Goal: Find specific page/section: Locate a particular part of the current website

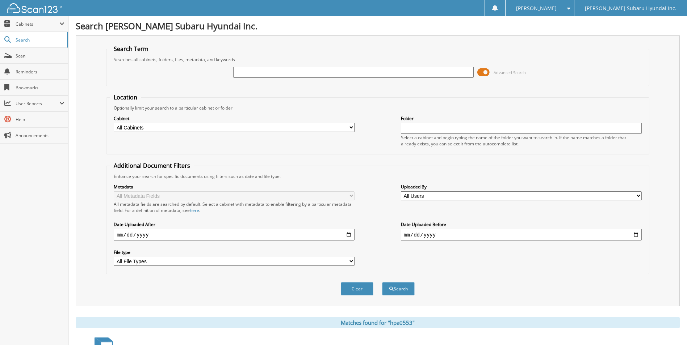
click at [313, 72] on input "text" at bounding box center [353, 72] width 241 height 11
type input "sfo5512"
click at [382, 282] on button "Search" at bounding box center [398, 288] width 33 height 13
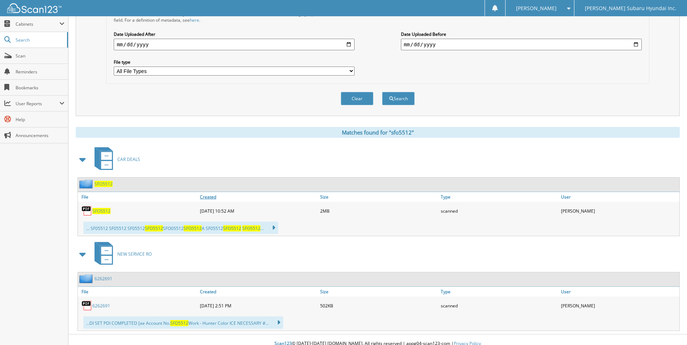
scroll to position [198, 0]
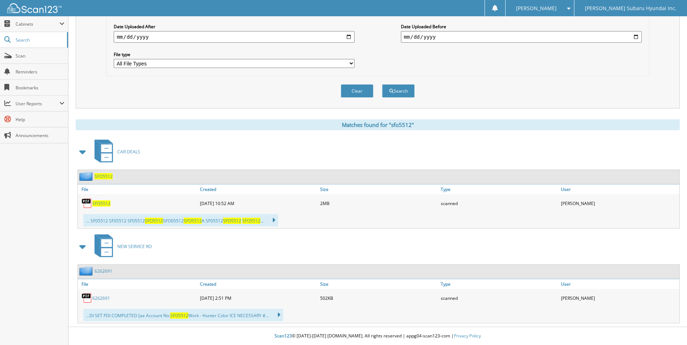
click at [108, 202] on span "SFO5512" at bounding box center [101, 204] width 18 height 6
click at [384, 158] on div "CAR DEALS" at bounding box center [378, 152] width 604 height 29
